Goal: Task Accomplishment & Management: Manage account settings

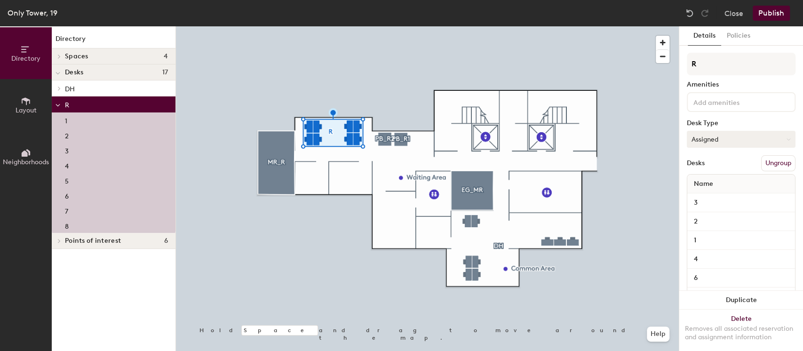
click at [711, 140] on button "Assigned" at bounding box center [740, 139] width 109 height 17
click at [714, 194] on div "Hoteled" at bounding box center [734, 196] width 94 height 14
click at [774, 9] on button "Publish" at bounding box center [770, 13] width 37 height 15
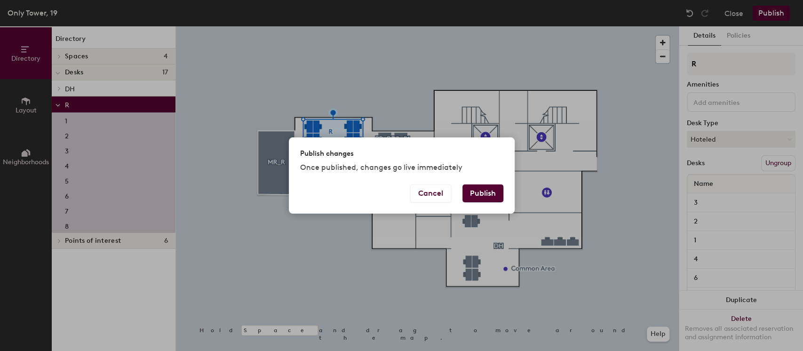
click at [489, 196] on button "Publish" at bounding box center [482, 193] width 41 height 18
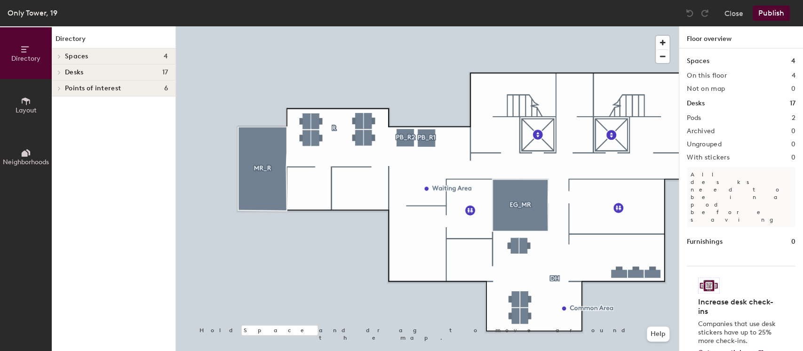
click at [331, 26] on div at bounding box center [427, 26] width 503 height 0
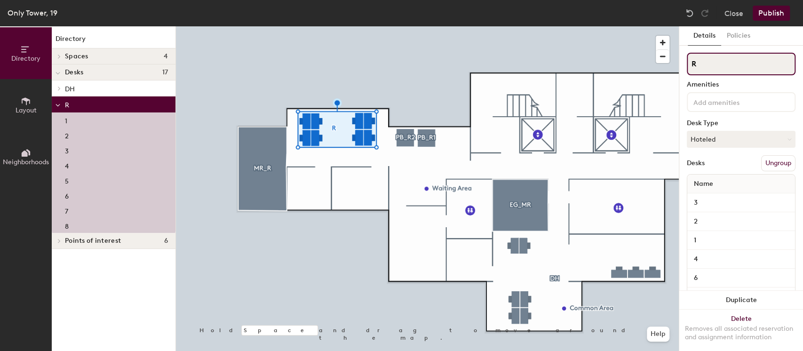
click at [671, 68] on div "Directory Layout Neighborhoods Directory Spaces 4 EG_MR MR_R PB_R1 PB_R2 Desks …" at bounding box center [401, 188] width 803 height 324
type input "Open space"
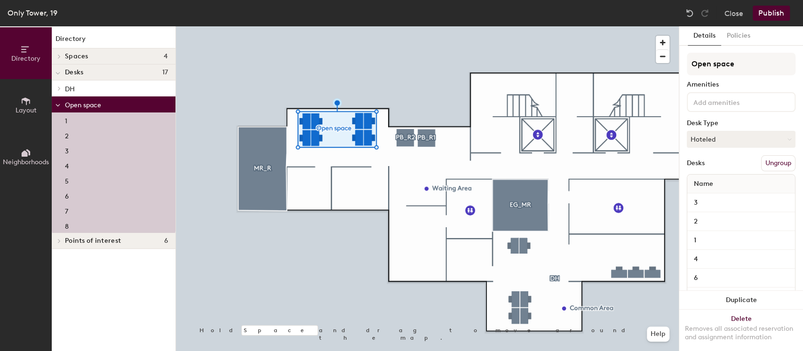
click at [775, 10] on button "Publish" at bounding box center [770, 13] width 37 height 15
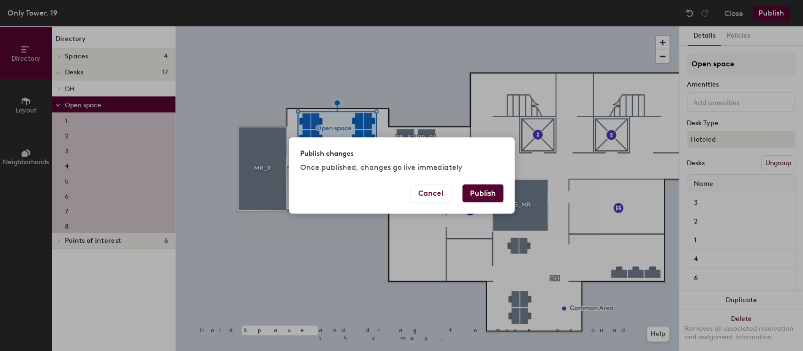
click at [483, 194] on button "Publish" at bounding box center [482, 193] width 41 height 18
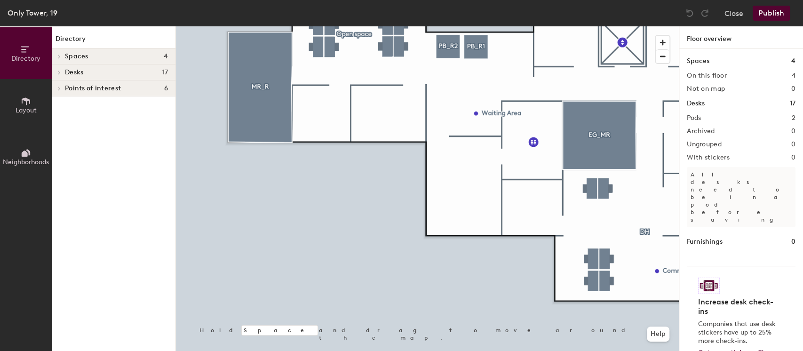
click at [59, 71] on icon at bounding box center [59, 73] width 2 height 4
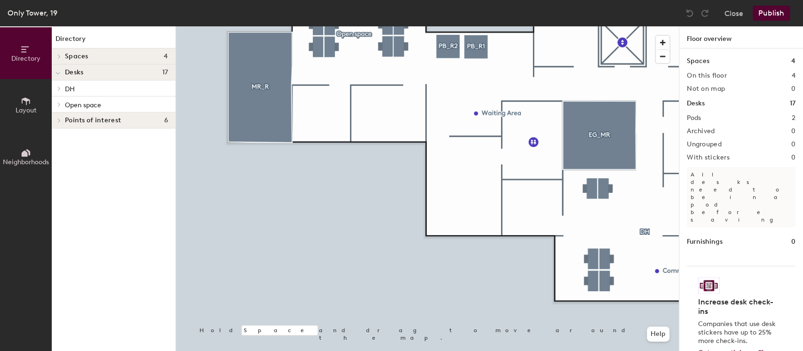
drag, startPoint x: 29, startPoint y: 100, endPoint x: 38, endPoint y: 107, distance: 11.4
click at [29, 100] on icon at bounding box center [26, 101] width 10 height 10
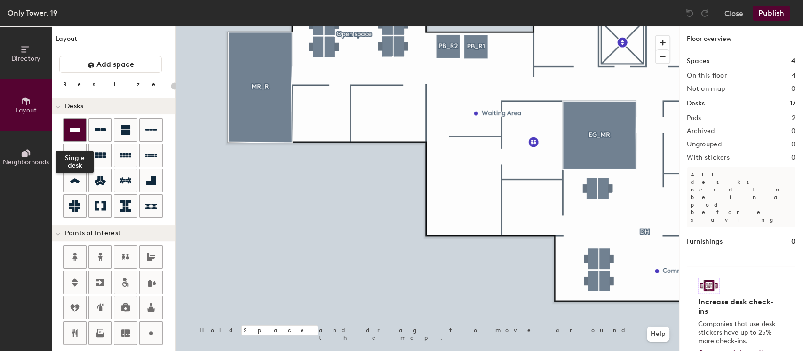
click at [73, 128] on icon at bounding box center [74, 129] width 9 height 5
click at [323, 114] on div "Directory Layout Neighborhoods Layout Add space Resize Desks Points of Interest…" at bounding box center [401, 188] width 803 height 324
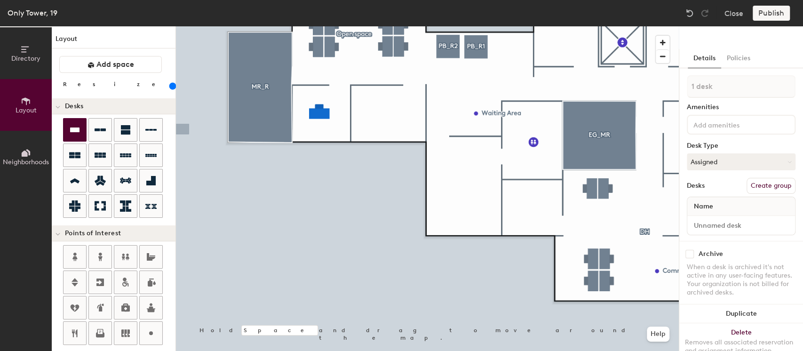
click at [318, 126] on div "Directory Layout Neighborhoods Layout Add space Resize Desks Points of Interest…" at bounding box center [401, 188] width 803 height 324
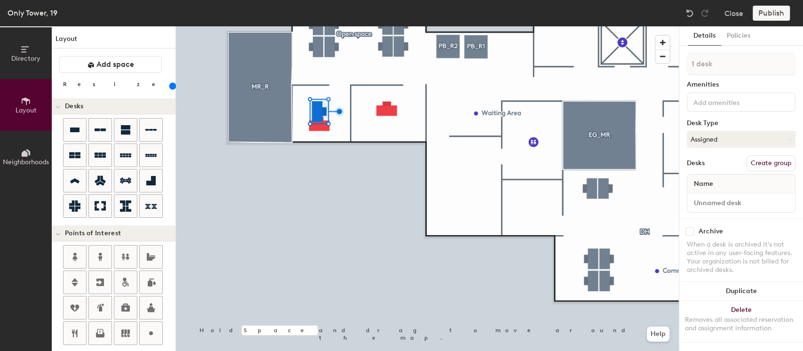
click at [319, 26] on div at bounding box center [427, 26] width 503 height 0
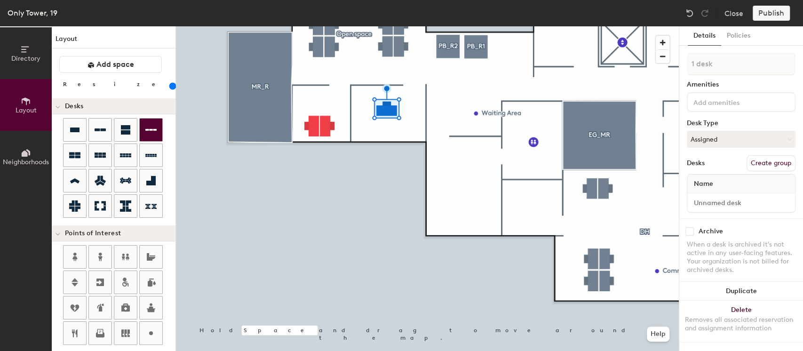
click at [386, 127] on div "Directory Layout Neighborhoods Layout Add space Resize Desks Points of Interest…" at bounding box center [401, 188] width 803 height 324
drag, startPoint x: 72, startPoint y: 129, endPoint x: 393, endPoint y: 128, distance: 320.2
click at [393, 26] on div at bounding box center [427, 26] width 503 height 0
click at [477, 197] on div "Directory Layout Neighborhoods Layout Add space Resize Desks Points of Interest…" at bounding box center [401, 188] width 803 height 324
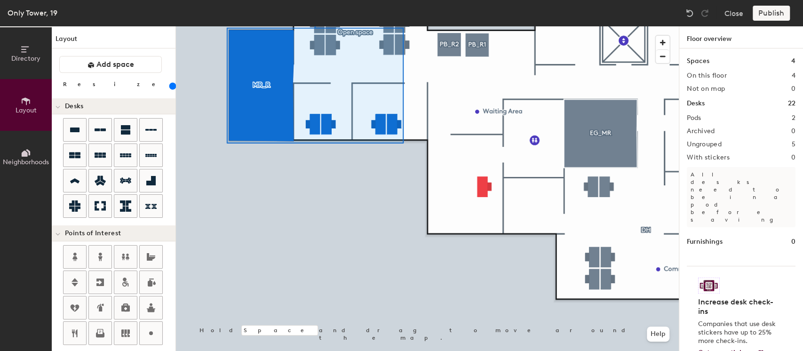
click at [294, 26] on div at bounding box center [427, 26] width 503 height 0
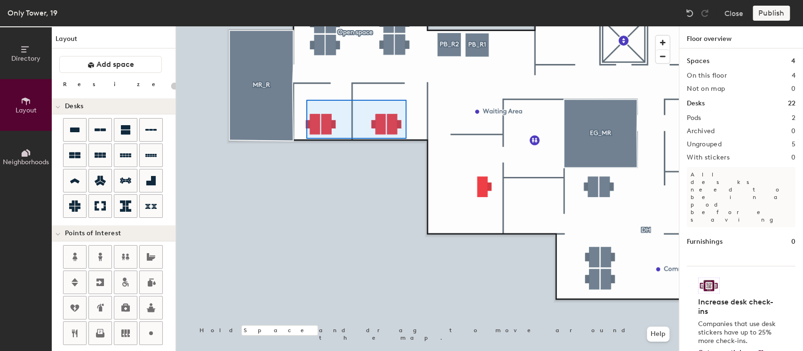
type input "160"
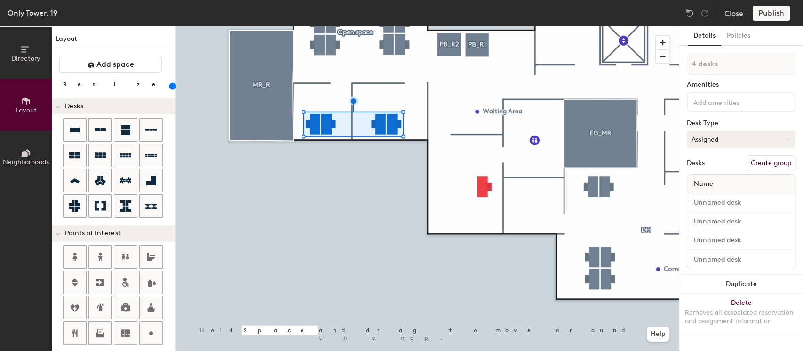
click at [712, 140] on button "Assigned" at bounding box center [740, 139] width 109 height 17
click at [707, 197] on div "Hoteled" at bounding box center [734, 196] width 94 height 14
click at [772, 11] on div "Publish" at bounding box center [773, 13] width 43 height 15
click at [719, 96] on input at bounding box center [733, 101] width 85 height 11
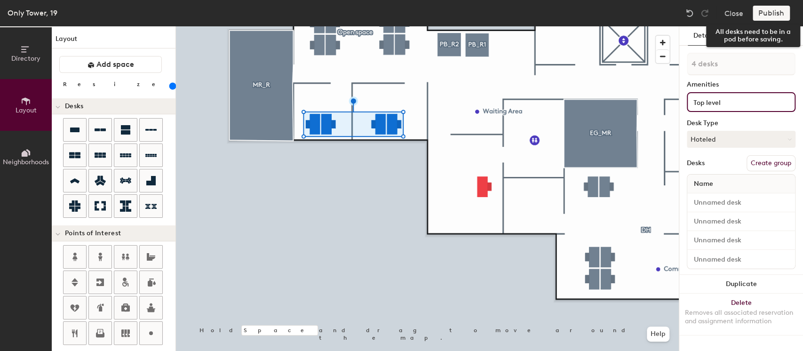
type input "Top level"
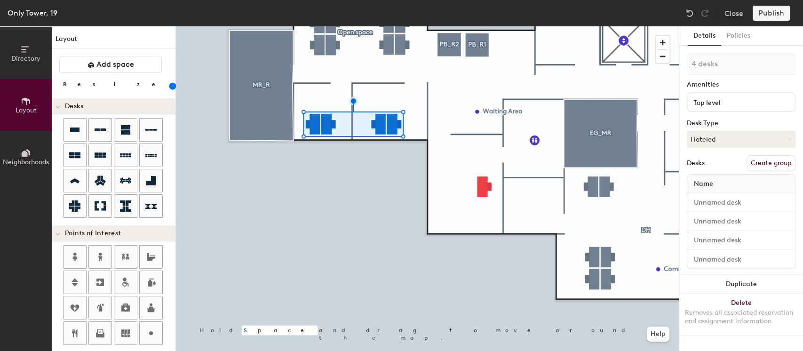
click at [769, 9] on div "Publish" at bounding box center [773, 13] width 43 height 15
click at [701, 205] on input at bounding box center [741, 202] width 104 height 13
type input "1"
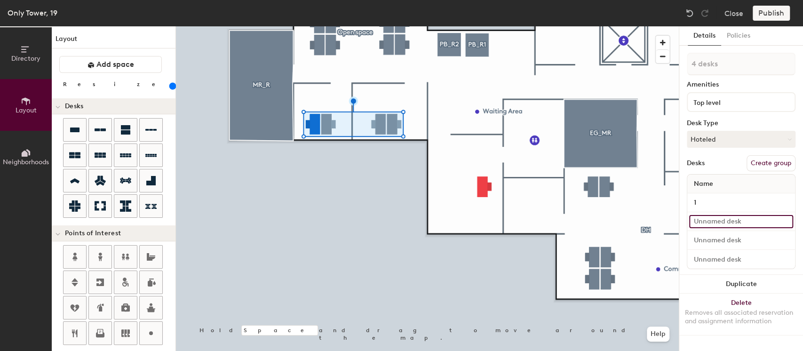
click at [702, 219] on input at bounding box center [741, 221] width 104 height 13
type input "2"
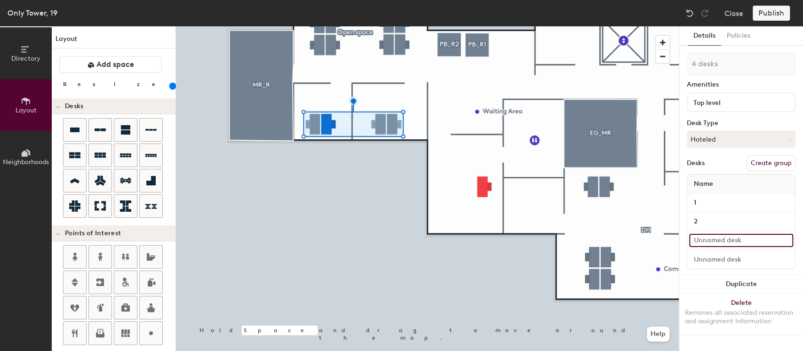
click at [710, 234] on input at bounding box center [741, 240] width 104 height 13
type input "3"
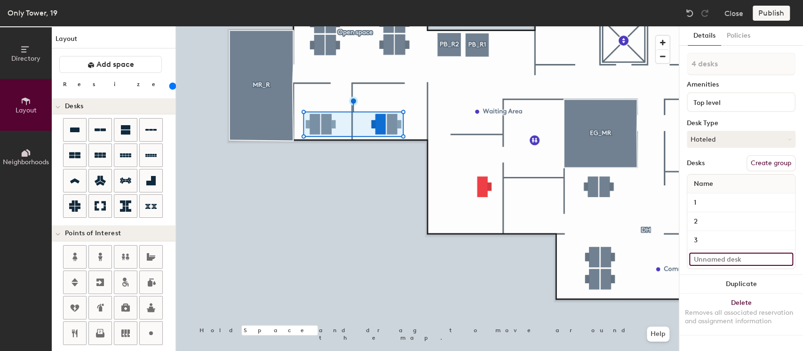
click at [709, 260] on input at bounding box center [741, 258] width 104 height 13
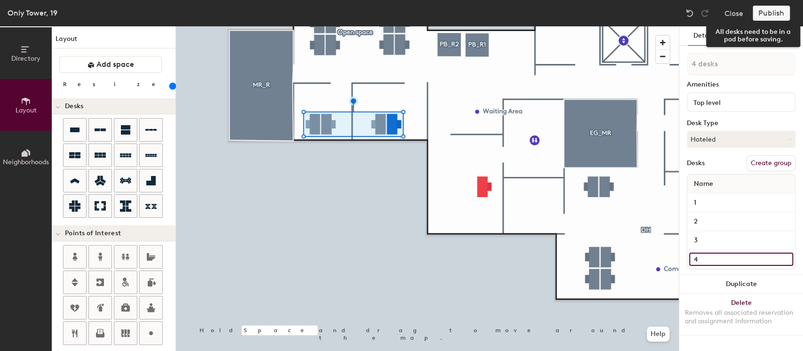
type input "4"
click at [772, 11] on div "Publish" at bounding box center [773, 13] width 43 height 15
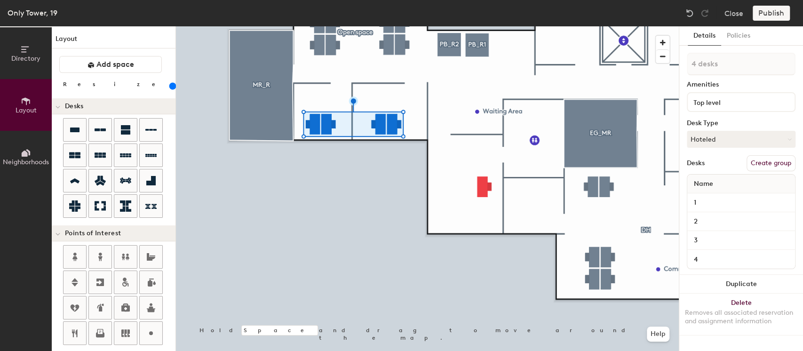
click at [772, 16] on div "Publish" at bounding box center [773, 13] width 43 height 15
click at [771, 9] on div "Publish" at bounding box center [773, 13] width 43 height 15
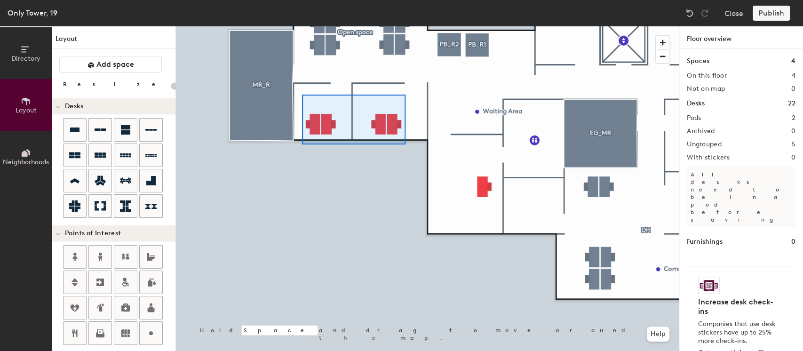
type input "160"
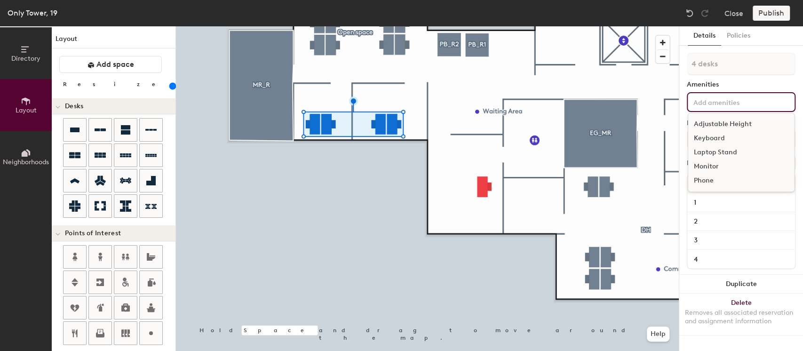
click at [713, 100] on input at bounding box center [733, 101] width 85 height 11
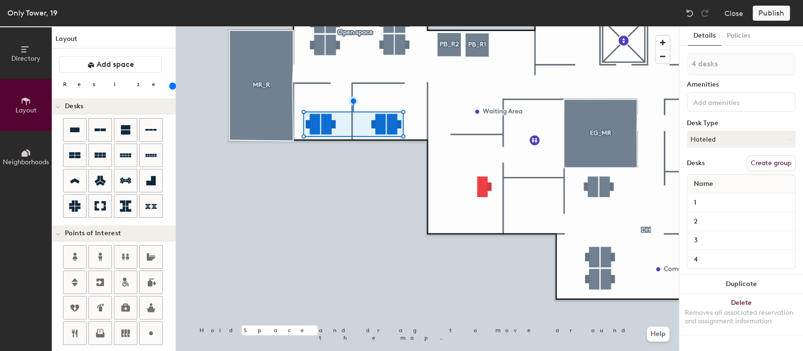
click at [769, 79] on div "4 desks Amenities Desk Type Hoteled Desks Create group Name 1 2 3 4" at bounding box center [740, 164] width 109 height 222
click at [741, 31] on button "Policies" at bounding box center [738, 35] width 35 height 19
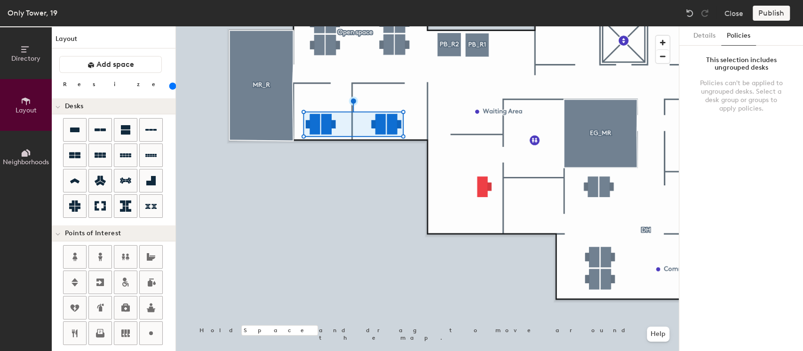
click at [739, 87] on div "Policies can't be applied to ungrouped desks. Select a desk group or groups to …" at bounding box center [741, 96] width 86 height 34
click at [692, 34] on button "Details" at bounding box center [703, 35] width 33 height 19
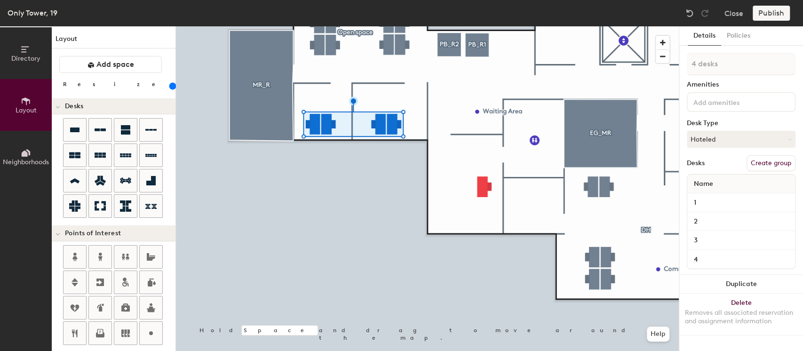
click at [759, 161] on button "Create group" at bounding box center [770, 163] width 49 height 16
click at [667, 66] on div "Directory Layout Neighborhoods Layout Add space Resize Desks Points of Interest…" at bounding box center [401, 188] width 803 height 324
type input "Top level"
click at [772, 14] on div "Publish" at bounding box center [773, 13] width 43 height 15
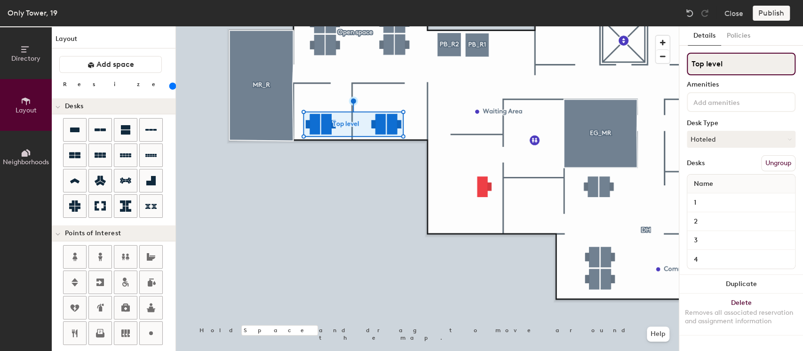
click at [737, 58] on input "Top level" at bounding box center [740, 64] width 109 height 23
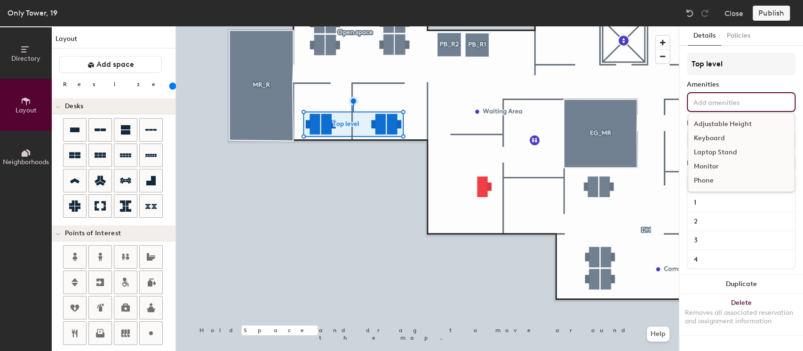
click at [722, 111] on div "Adjustable Height Keyboard Laptop Stand Monitor Phone" at bounding box center [740, 102] width 109 height 20
click at [755, 69] on input "Top level" at bounding box center [740, 64] width 109 height 23
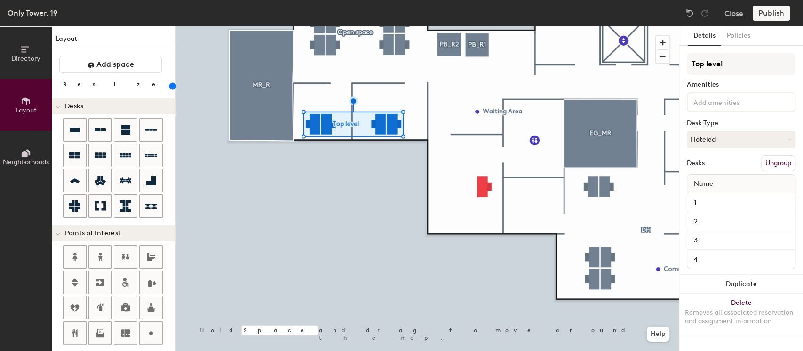
click at [732, 103] on input at bounding box center [733, 101] width 85 height 11
click at [736, 73] on input "Top level" at bounding box center [740, 64] width 109 height 23
click at [777, 9] on div "Publish" at bounding box center [773, 13] width 43 height 15
click at [773, 13] on div "Publish" at bounding box center [773, 13] width 43 height 15
click at [768, 9] on div "Publish" at bounding box center [773, 13] width 43 height 15
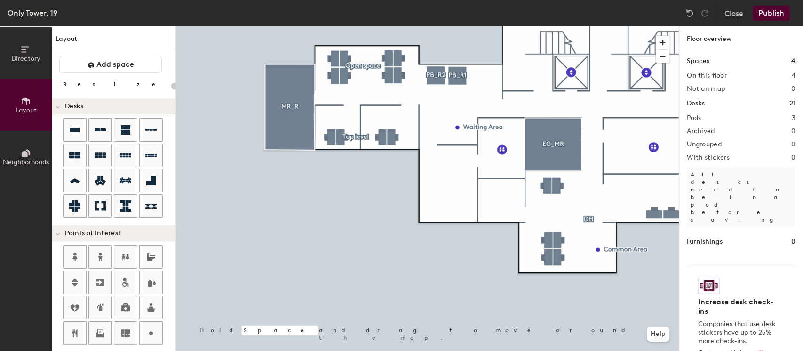
click at [771, 10] on button "Publish" at bounding box center [770, 13] width 37 height 15
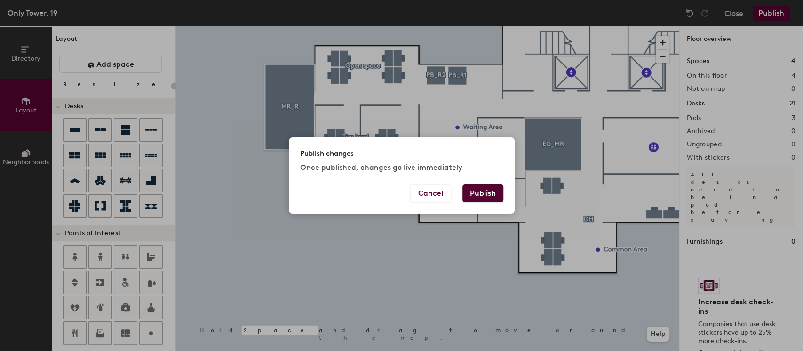
click at [483, 190] on button "Publish" at bounding box center [482, 193] width 41 height 18
type input "20"
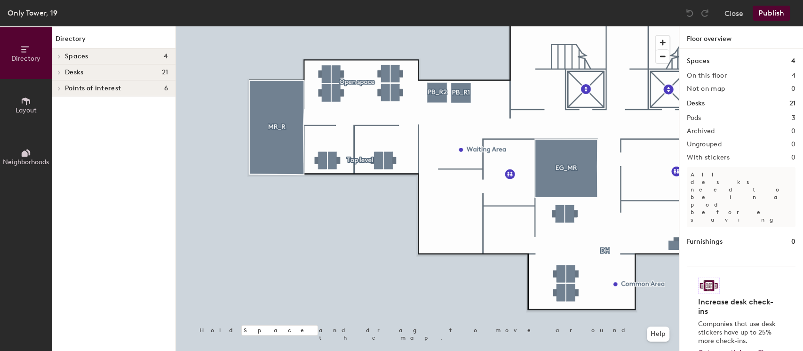
click at [25, 107] on span "Layout" at bounding box center [26, 110] width 21 height 8
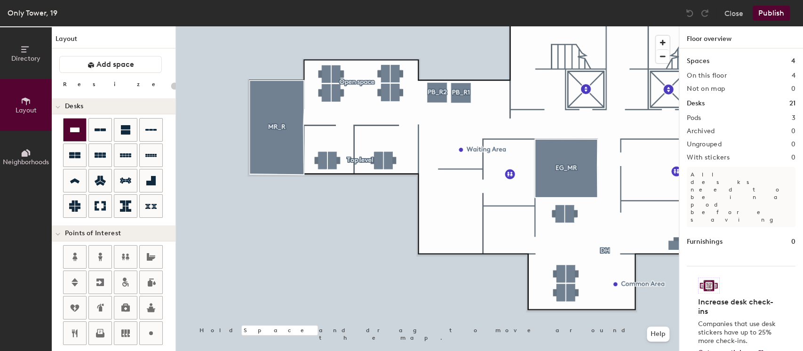
click at [75, 132] on icon at bounding box center [74, 129] width 11 height 11
type input "160"
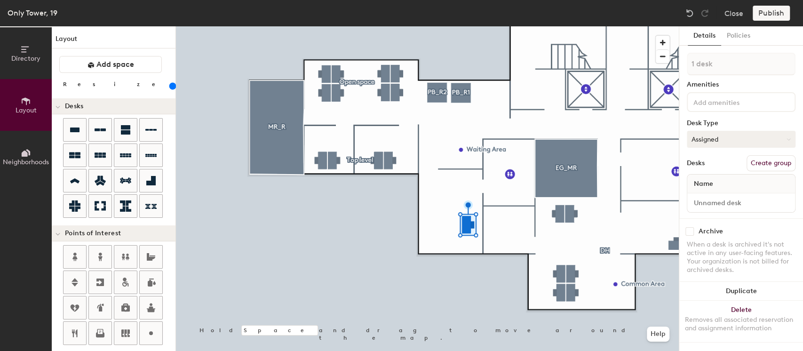
click at [711, 135] on button "Assigned" at bounding box center [740, 139] width 109 height 17
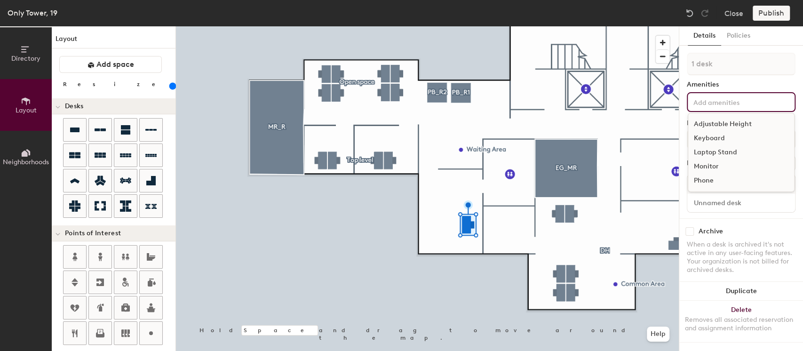
click at [733, 105] on input at bounding box center [733, 101] width 85 height 11
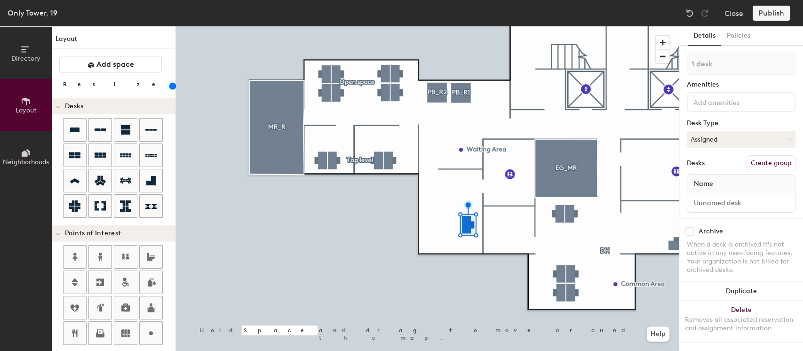
click at [773, 15] on div "Publish" at bounding box center [773, 13] width 43 height 15
click at [772, 156] on button "Create group" at bounding box center [770, 163] width 49 height 16
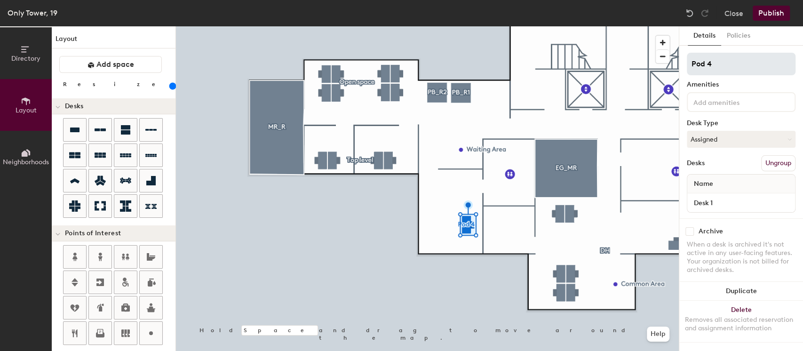
click at [649, 71] on div "Directory Layout Neighborhoods Layout Add space Resize Desks Points of Interest…" at bounding box center [401, 188] width 803 height 324
type input "Ceo"
click at [780, 11] on button "Publish" at bounding box center [770, 13] width 37 height 15
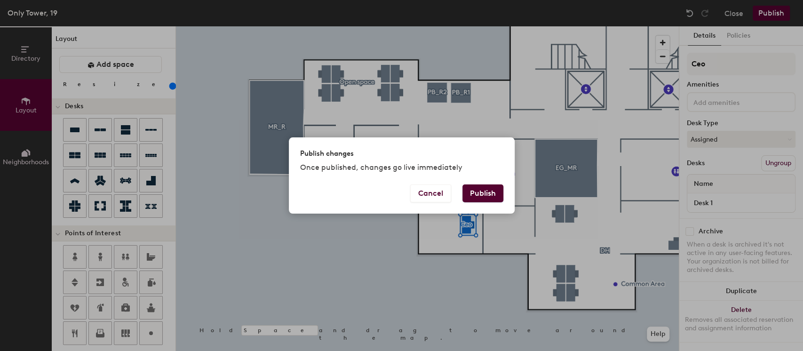
drag, startPoint x: 466, startPoint y: 197, endPoint x: 486, endPoint y: 191, distance: 20.5
click at [470, 196] on button "Publish" at bounding box center [482, 193] width 41 height 18
type input "20"
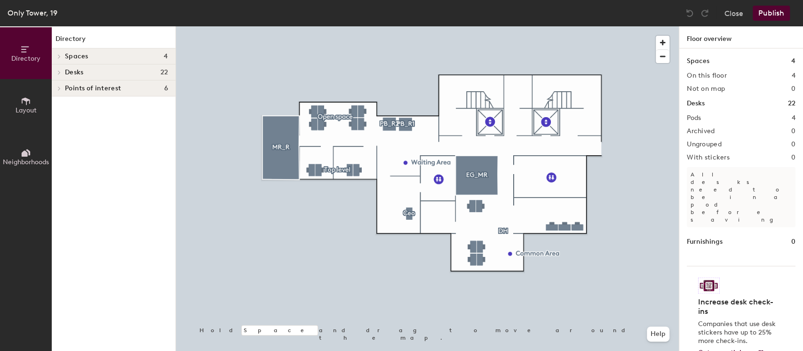
click at [30, 106] on span "Layout" at bounding box center [26, 110] width 21 height 8
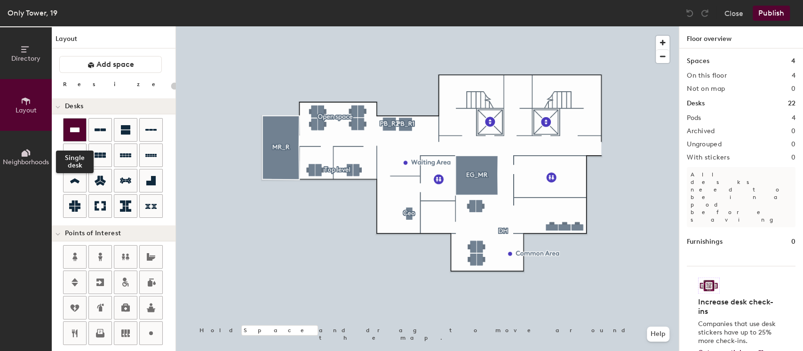
click at [73, 134] on icon at bounding box center [74, 129] width 11 height 11
type input "160"
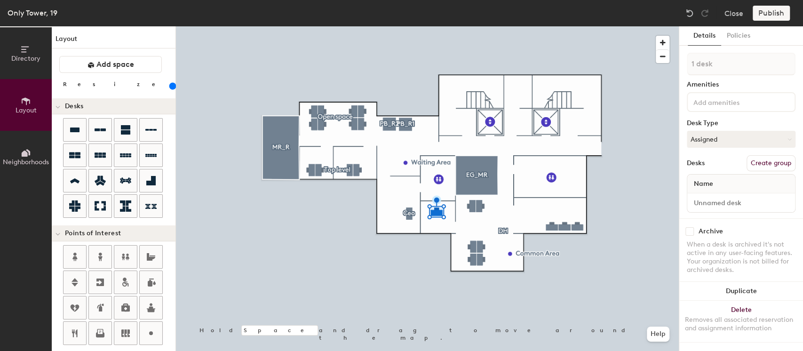
click at [764, 166] on button "Create group" at bounding box center [770, 163] width 49 height 16
click at [674, 71] on div "Directory Layout Neighborhoods Layout Add space Resize Desks Points of Interest…" at bounding box center [401, 188] width 803 height 324
type input "Ceo"
click at [782, 13] on button "Publish" at bounding box center [770, 13] width 37 height 15
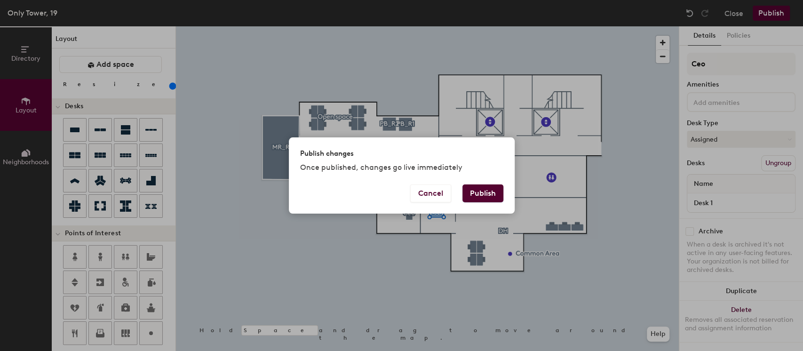
click at [489, 194] on button "Publish" at bounding box center [482, 193] width 41 height 18
type input "20"
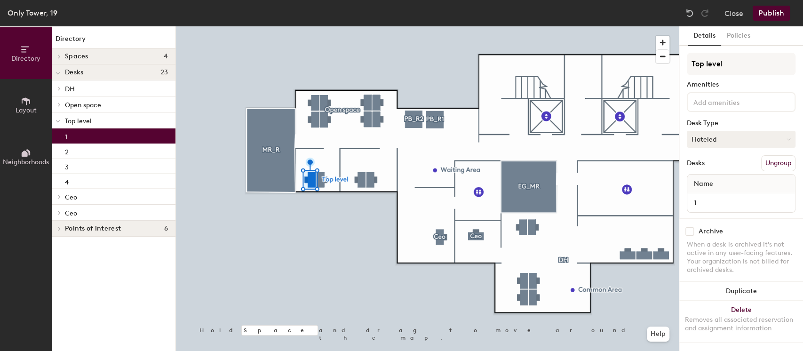
click at [741, 140] on button "Hoteled" at bounding box center [740, 139] width 109 height 17
click at [720, 167] on div "Assigned" at bounding box center [734, 168] width 94 height 14
click at [768, 13] on button "Publish" at bounding box center [770, 13] width 37 height 15
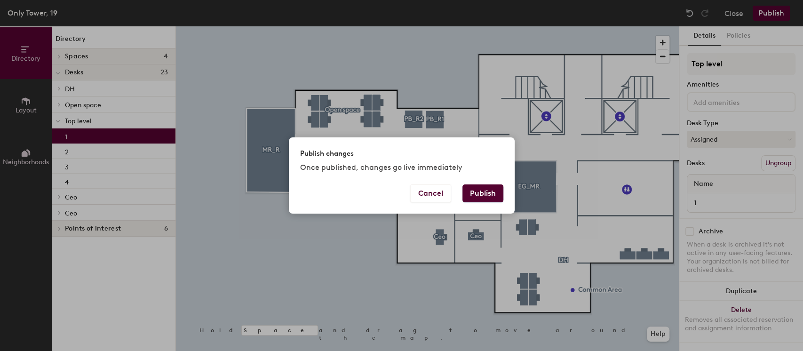
click at [487, 191] on button "Publish" at bounding box center [482, 193] width 41 height 18
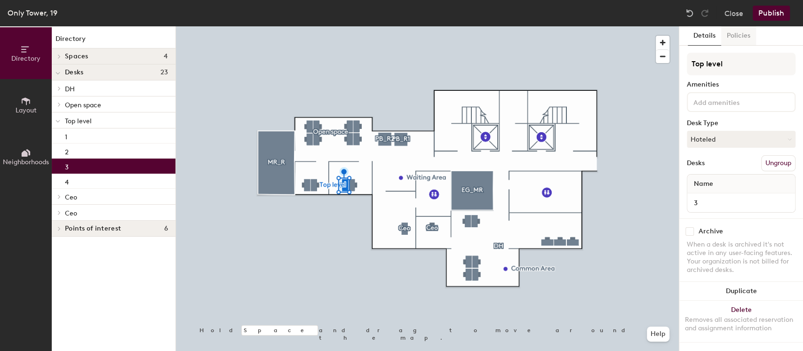
click at [735, 33] on button "Policies" at bounding box center [738, 35] width 35 height 19
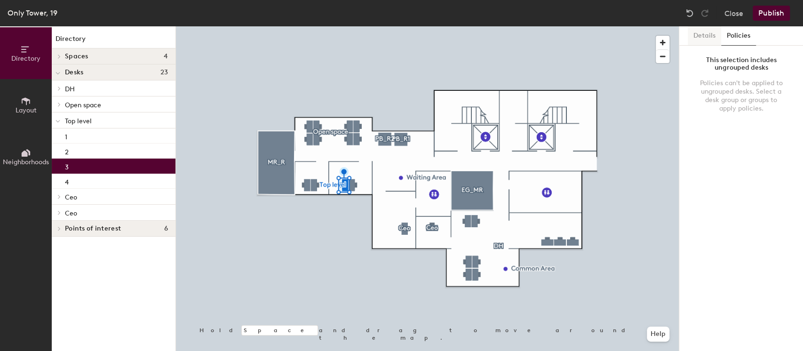
click at [708, 39] on button "Details" at bounding box center [703, 35] width 33 height 19
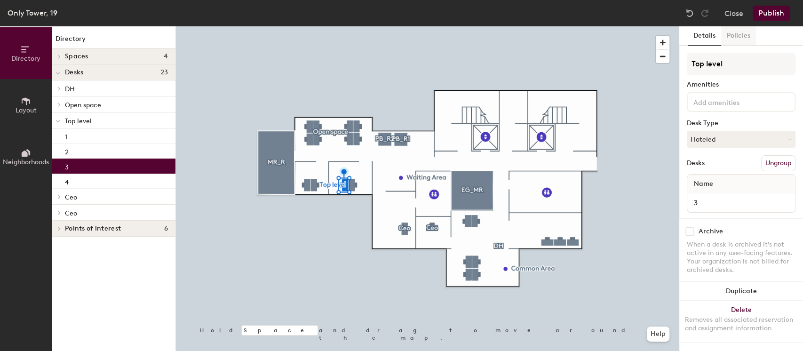
click at [738, 33] on button "Policies" at bounding box center [738, 35] width 35 height 19
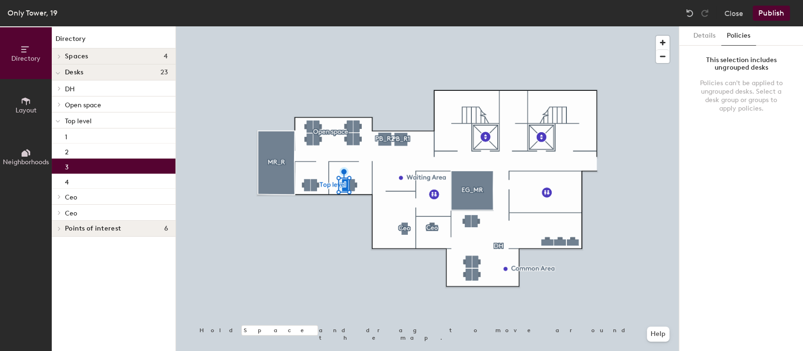
click at [729, 83] on div "Policies can't be applied to ungrouped desks. Select a desk group or groups to …" at bounding box center [741, 96] width 86 height 34
click at [691, 36] on button "Details" at bounding box center [703, 35] width 33 height 19
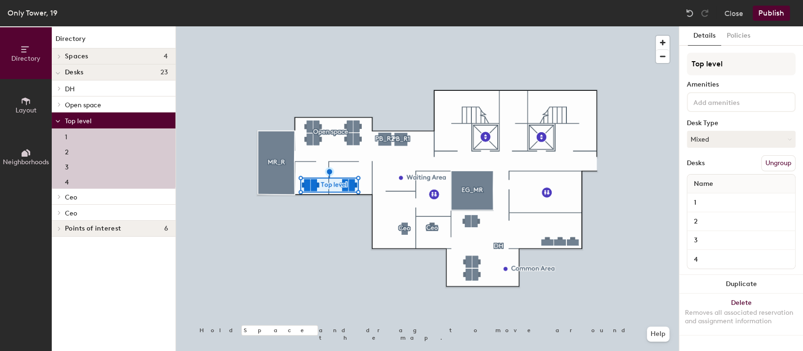
click at [781, 159] on button "Ungroup" at bounding box center [778, 163] width 34 height 16
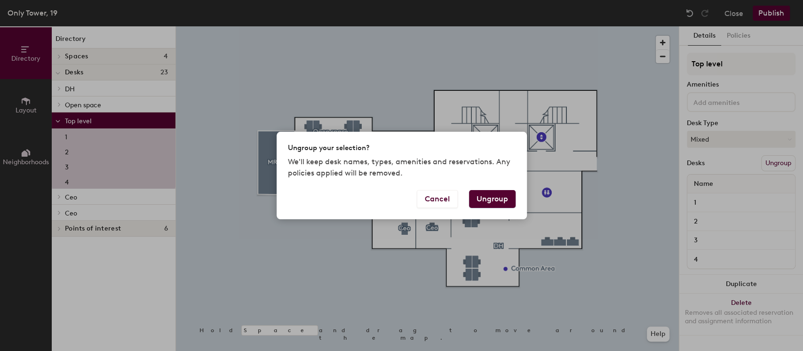
click at [480, 198] on button "Ungroup" at bounding box center [492, 199] width 47 height 18
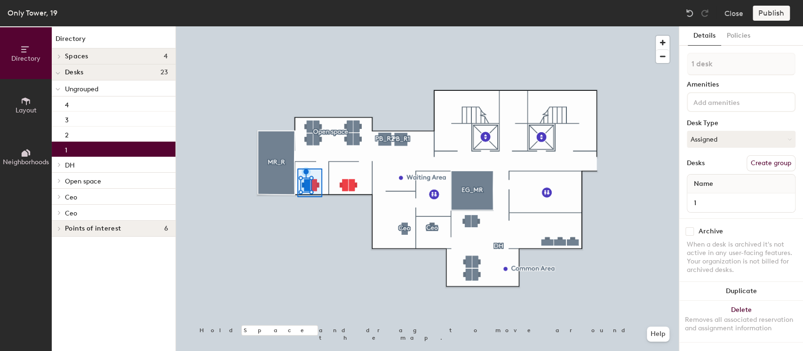
type input "2 desks"
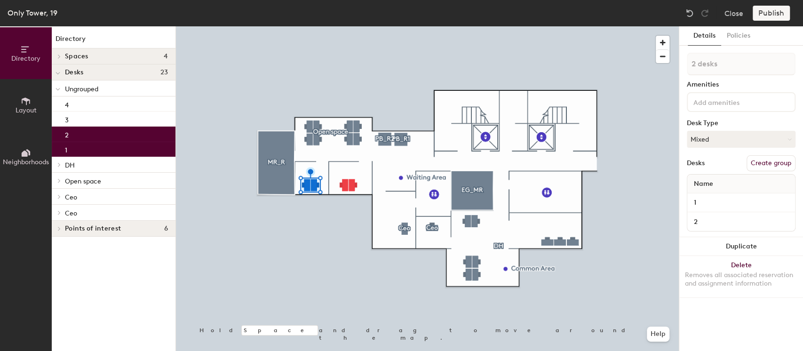
click at [771, 162] on button "Create group" at bounding box center [770, 163] width 49 height 16
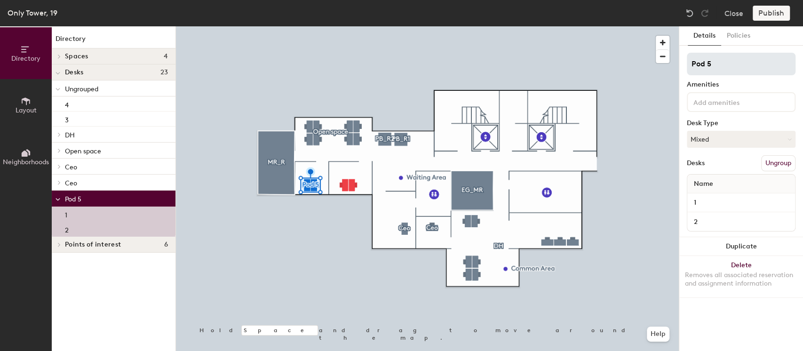
click at [584, 68] on div "Directory Layout Neighborhoods Directory Spaces 4 EG_MR MR_R PB_R1 PB_R2 Desks …" at bounding box center [401, 188] width 803 height 324
type input "R"
type input "Top level"
click at [761, 110] on div at bounding box center [740, 102] width 109 height 20
click at [708, 211] on div "1" at bounding box center [741, 202] width 108 height 19
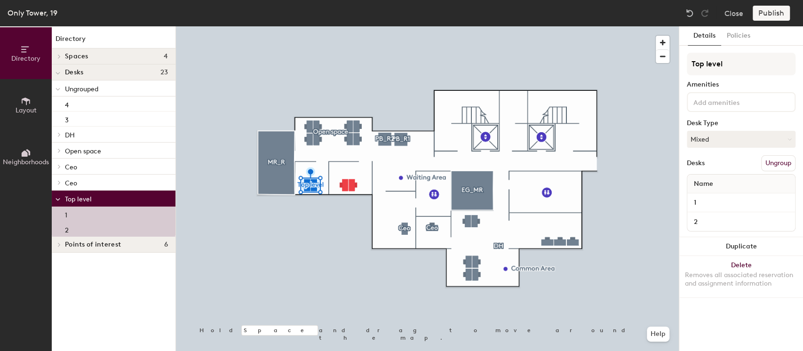
click at [737, 179] on div "Name" at bounding box center [741, 183] width 108 height 19
click at [721, 205] on input "1" at bounding box center [741, 202] width 104 height 13
click at [721, 227] on input "2" at bounding box center [741, 221] width 104 height 13
click at [785, 11] on div "Publish" at bounding box center [773, 13] width 43 height 15
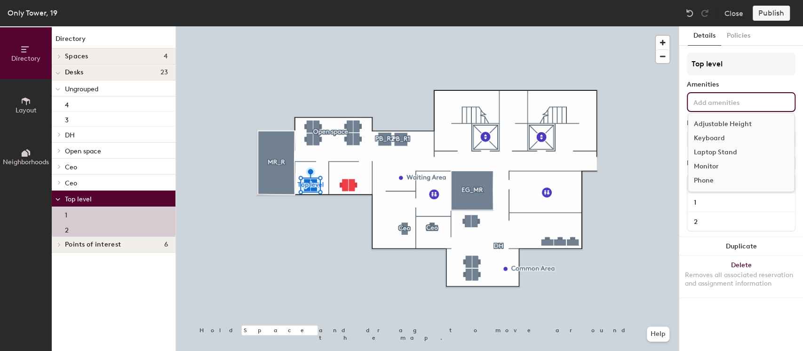
click at [740, 108] on div "Adjustable Height Keyboard Laptop Stand Monitor Phone" at bounding box center [740, 102] width 109 height 20
click at [681, 133] on div "Details Policies Top level Amenities Adjustable Height Keyboard Laptop Stand Mo…" at bounding box center [741, 188] width 124 height 324
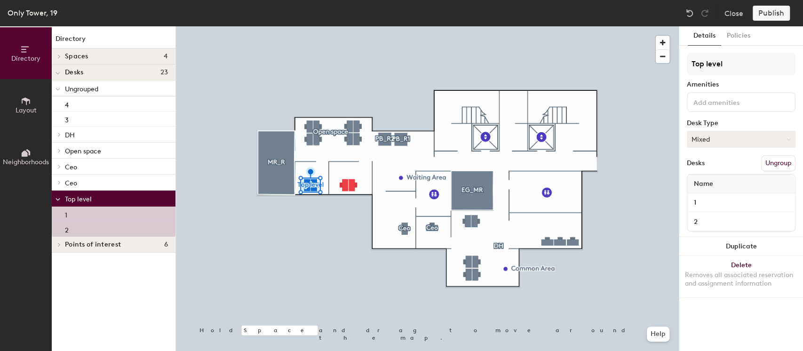
click at [718, 138] on button "Mixed" at bounding box center [740, 139] width 109 height 17
click at [710, 165] on div "Assigned" at bounding box center [734, 168] width 94 height 14
click at [773, 16] on div "Publish" at bounding box center [773, 13] width 43 height 15
click at [733, 150] on div "Top level Amenities Desk Type Assigned Desks Ungroup Name 1 2" at bounding box center [740, 145] width 109 height 184
click at [780, 158] on button "Ungroup" at bounding box center [778, 163] width 34 height 16
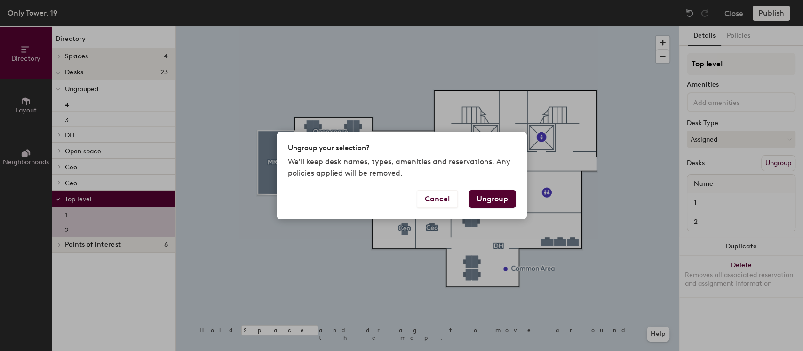
click at [504, 199] on button "Ungroup" at bounding box center [492, 199] width 47 height 18
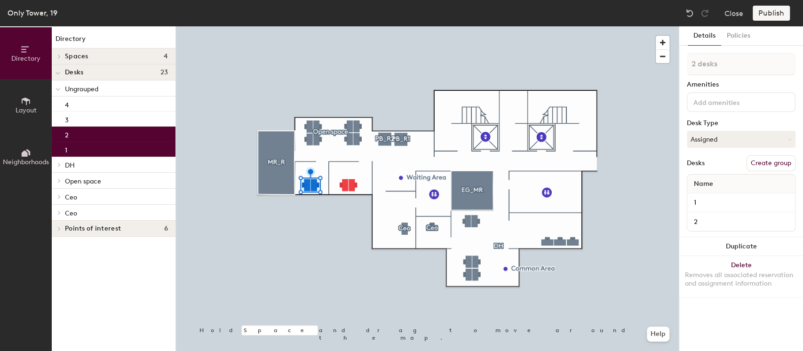
click at [758, 161] on button "Create group" at bounding box center [770, 163] width 49 height 16
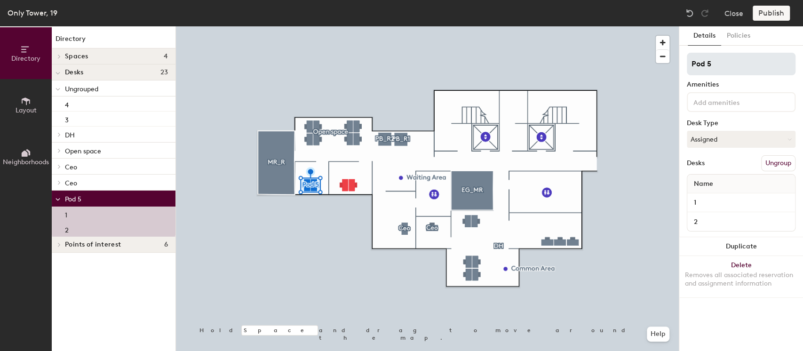
click at [641, 67] on div "Directory Layout Neighborhoods Directory Spaces 4 EG_MR MR_R PB_R1 PB_R2 Desks …" at bounding box center [401, 188] width 803 height 324
click at [623, 66] on div "Directory Layout Neighborhoods Directory Spaces 4 EG_MR MR_R PB_R1 PB_R2 Desks …" at bounding box center [401, 188] width 803 height 324
type input "Top level"
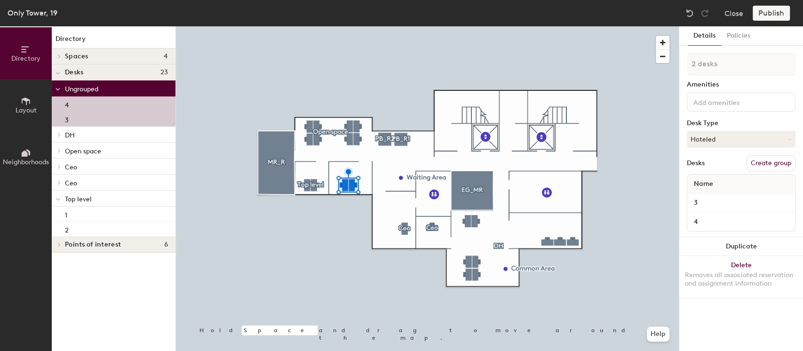
click at [775, 163] on button "Create group" at bounding box center [770, 163] width 49 height 16
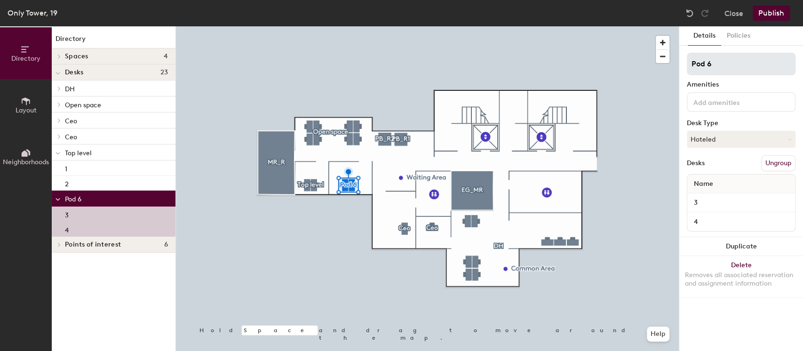
click at [629, 66] on div "Directory Layout Neighborhoods Directory Spaces 4 EG_MR MR_R PB_R1 PB_R2 Desks …" at bounding box center [401, 188] width 803 height 324
type input "F"
type input "Gr8 tech"
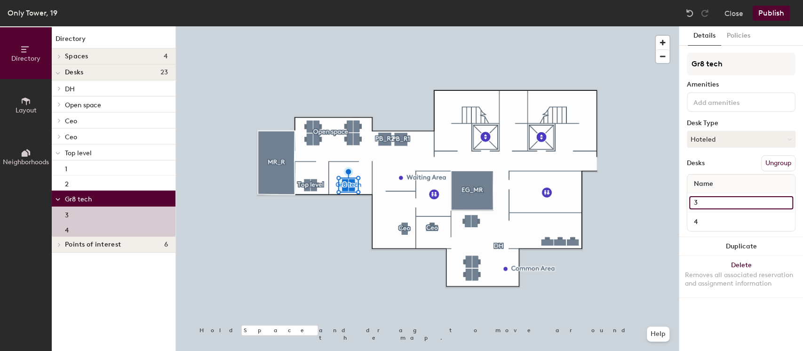
click at [706, 201] on input "3" at bounding box center [741, 202] width 104 height 13
click at [667, 203] on div "Directory Layout Neighborhoods Directory Spaces 4 EG_MR MR_R PB_R1 PB_R2 Desks …" at bounding box center [401, 188] width 803 height 324
drag, startPoint x: 702, startPoint y: 199, endPoint x: 681, endPoint y: 207, distance: 22.6
click at [681, 207] on div "Details Policies Gr8 tech Amenities Desk Type Hoteled Desks Ungroup Name 3 4 Du…" at bounding box center [741, 188] width 124 height 324
type input "1"
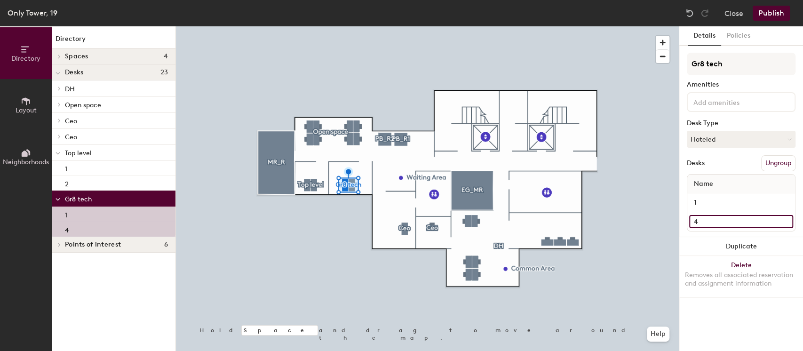
click at [655, 215] on div "Directory Layout Neighborhoods Directory Spaces 4 EG_MR MR_R PB_R1 PB_R2 Desks …" at bounding box center [401, 188] width 803 height 324
type input "2"
click at [723, 165] on div "Desks Ungroup" at bounding box center [740, 163] width 109 height 16
click at [772, 9] on button "Publish" at bounding box center [770, 13] width 37 height 15
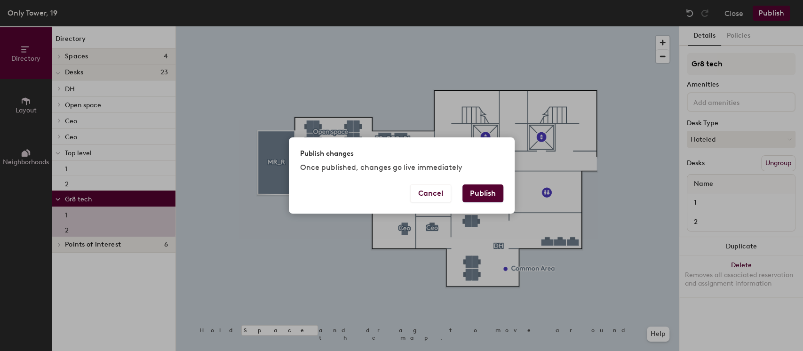
drag, startPoint x: 478, startPoint y: 194, endPoint x: 487, endPoint y: 211, distance: 19.4
click at [478, 194] on button "Publish" at bounding box center [482, 193] width 41 height 18
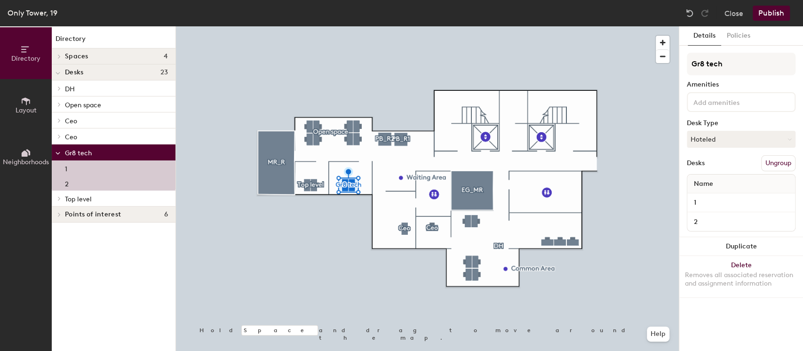
drag, startPoint x: 725, startPoint y: 35, endPoint x: 725, endPoint y: 46, distance: 10.8
click at [725, 35] on button "Policies" at bounding box center [738, 35] width 35 height 19
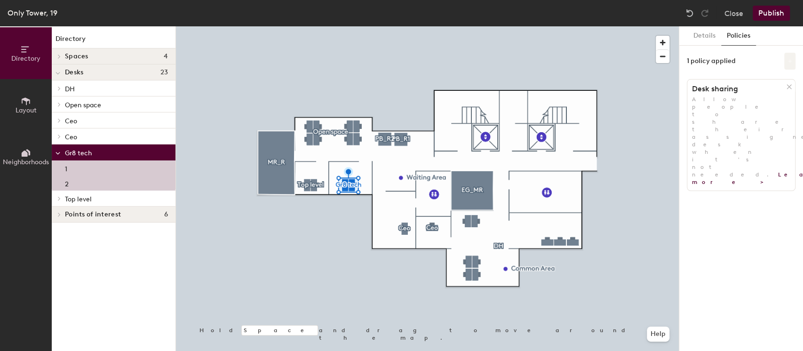
click at [793, 59] on button at bounding box center [789, 61] width 11 height 17
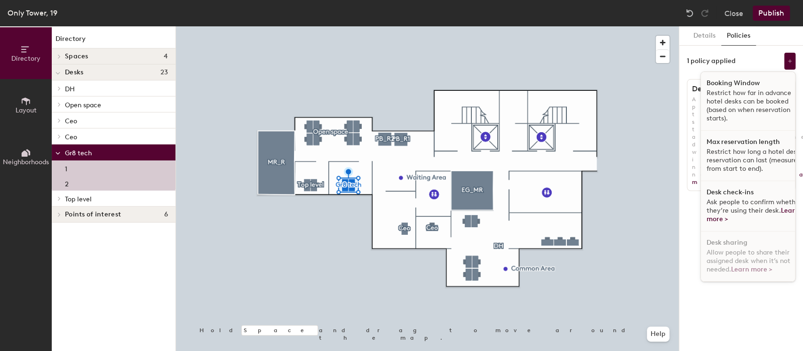
click at [701, 138] on div "Max reservation length Restrict how long a hotel desk reservation can last (mea…" at bounding box center [755, 156] width 108 height 50
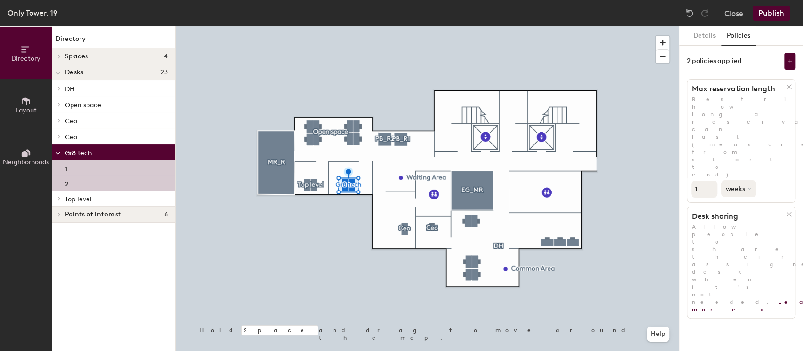
click at [743, 180] on button "weeks" at bounding box center [738, 188] width 35 height 17
click at [741, 231] on div "days" at bounding box center [739, 238] width 37 height 14
click at [738, 180] on button "days" at bounding box center [736, 188] width 31 height 17
click at [745, 217] on div "weeks" at bounding box center [739, 224] width 37 height 14
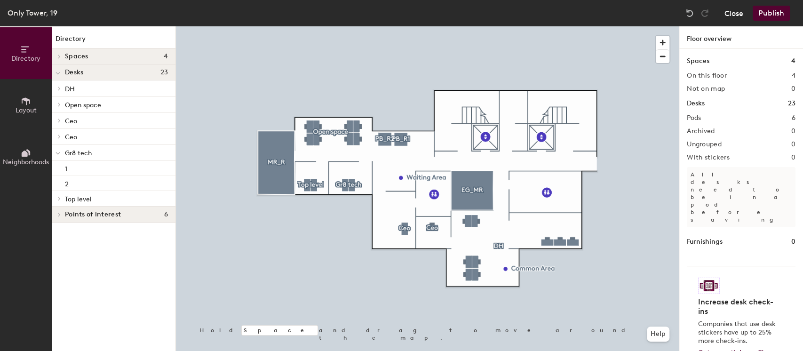
click at [736, 9] on button "Close" at bounding box center [733, 13] width 19 height 15
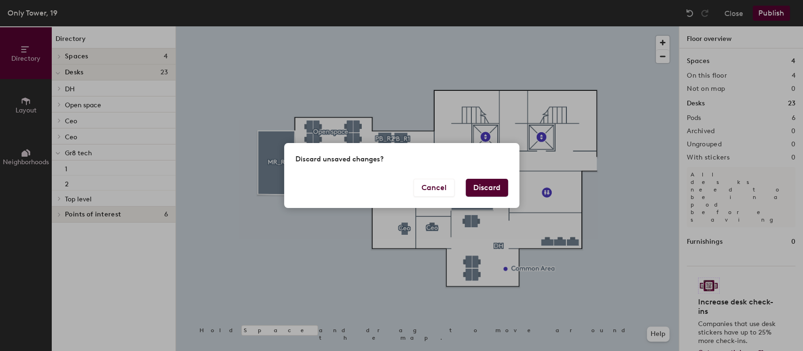
click at [496, 185] on button "Discard" at bounding box center [486, 188] width 42 height 18
